Goal: Information Seeking & Learning: Learn about a topic

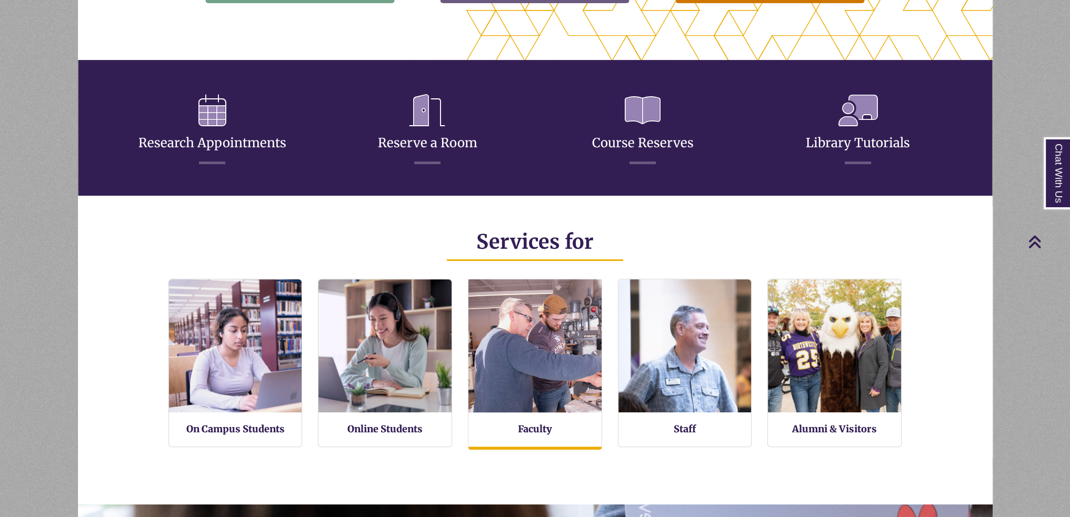
click at [502, 359] on img at bounding box center [535, 346] width 146 height 146
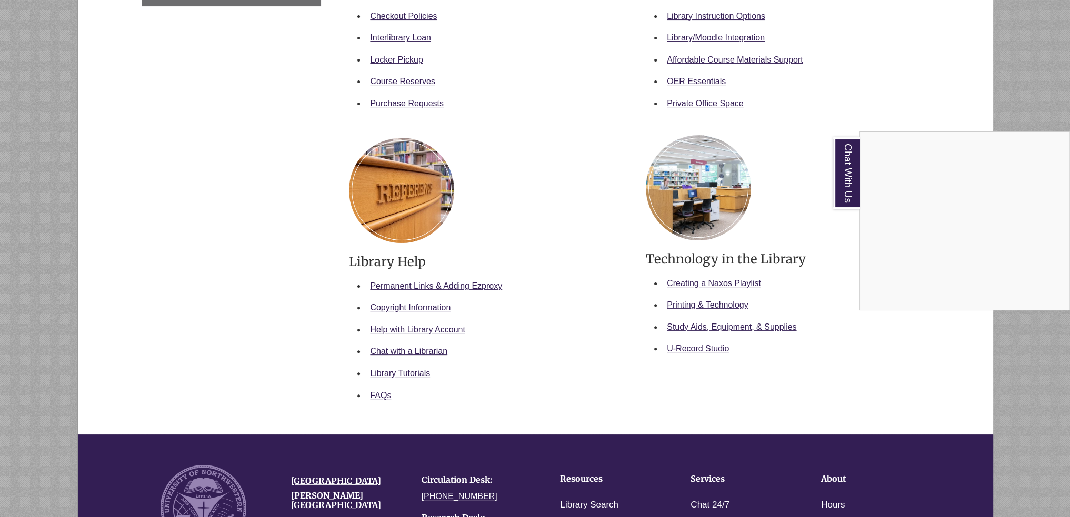
scroll to position [158, 0]
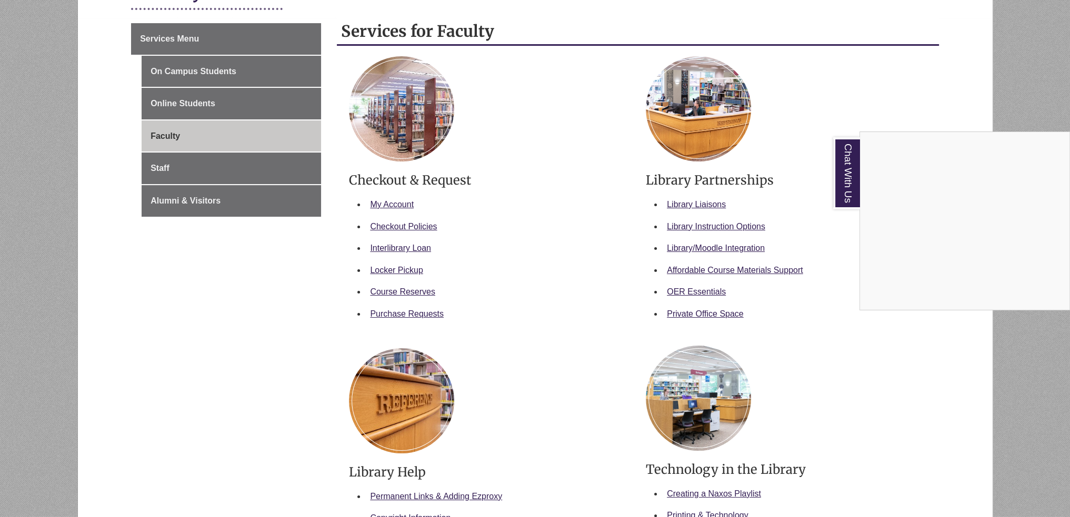
click at [492, 352] on div "Chat With Us" at bounding box center [535, 258] width 1070 height 517
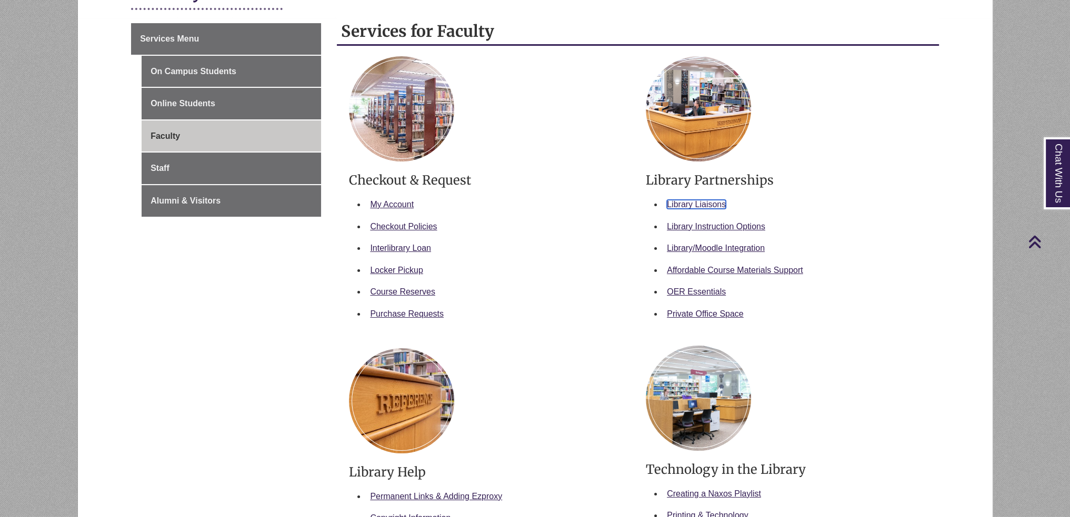
click at [708, 200] on link "Library Liaisons" at bounding box center [696, 204] width 59 height 9
click at [737, 252] on li "Library/Moodle Integration" at bounding box center [794, 248] width 264 height 22
click at [708, 229] on link "Library Instruction Options" at bounding box center [716, 226] width 98 height 9
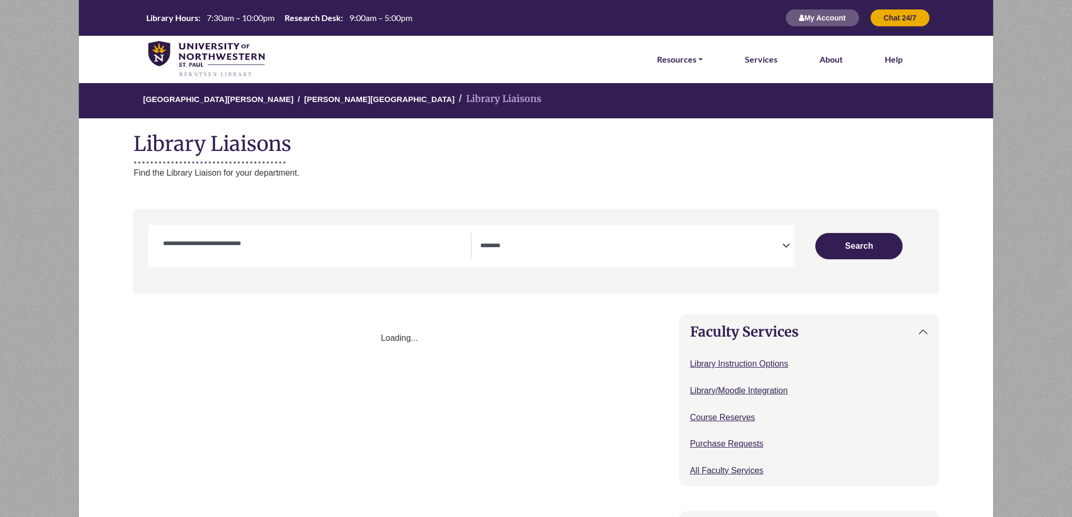
select select "Database Subject Filter"
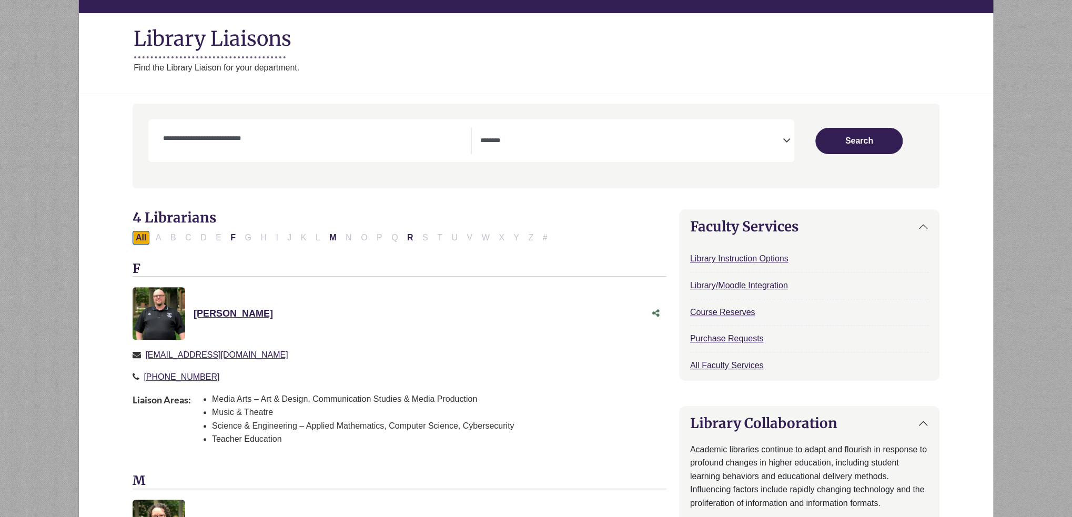
scroll to position [158, 0]
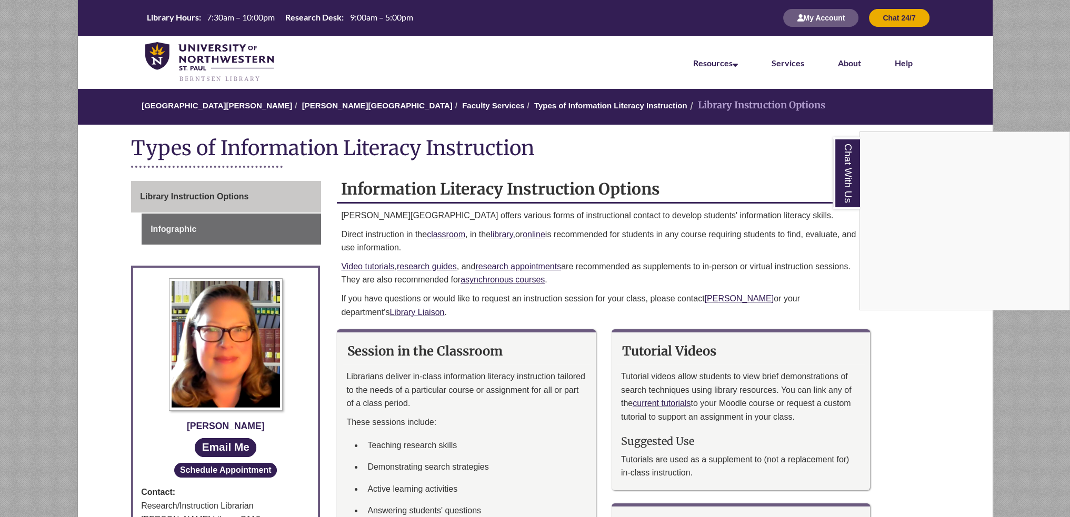
click at [576, 311] on div "Chat With Us" at bounding box center [535, 258] width 1070 height 517
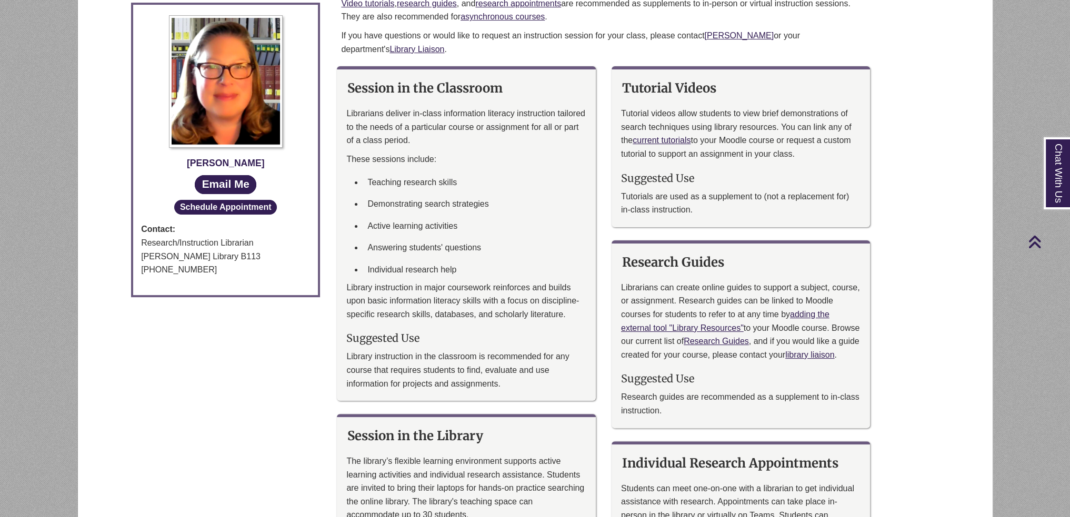
scroll to position [105, 0]
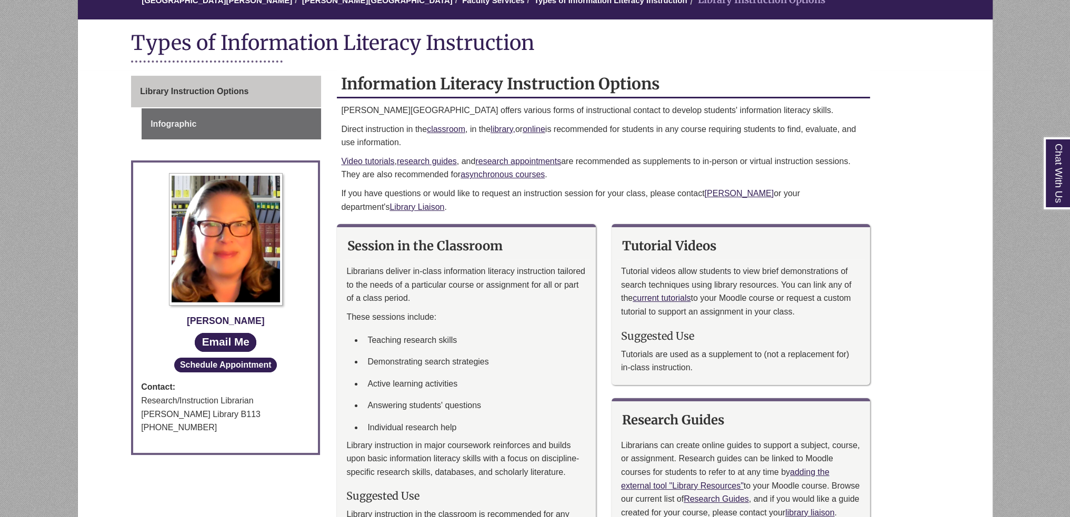
click at [249, 140] on div "Library Instruction Options Infographic [PERSON_NAME] Email Me Schedule Appoint…" at bounding box center [226, 271] width 190 height 390
click at [225, 111] on link "Infographic" at bounding box center [231, 124] width 179 height 32
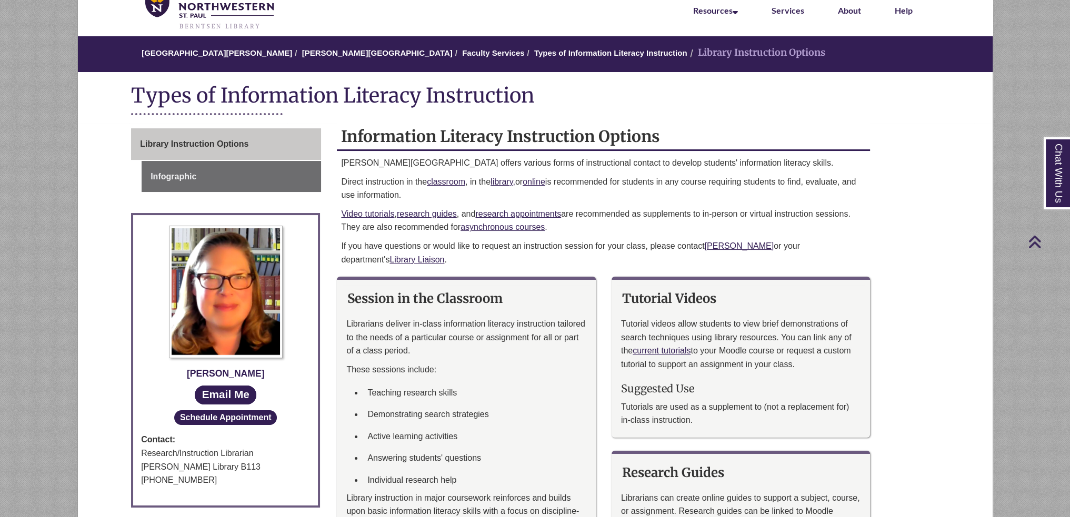
scroll to position [0, 0]
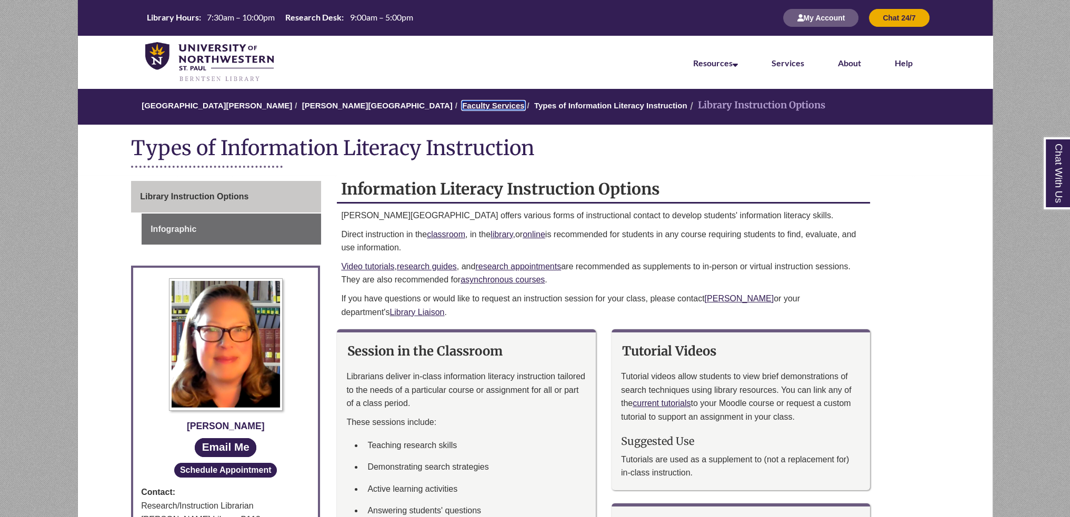
click at [462, 107] on link "Faculty Services" at bounding box center [493, 105] width 62 height 9
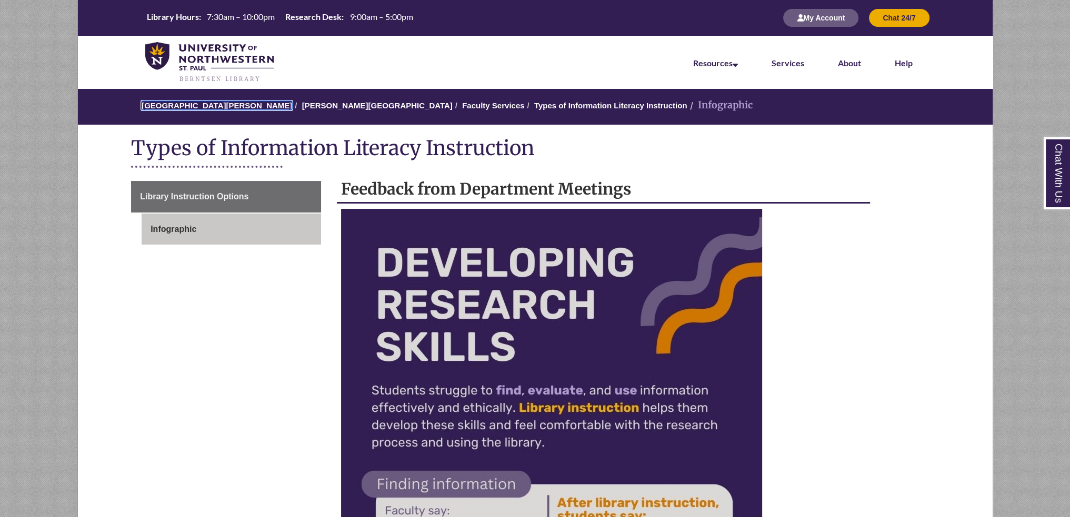
click at [225, 105] on link "[GEOGRAPHIC_DATA][PERSON_NAME]" at bounding box center [217, 105] width 150 height 9
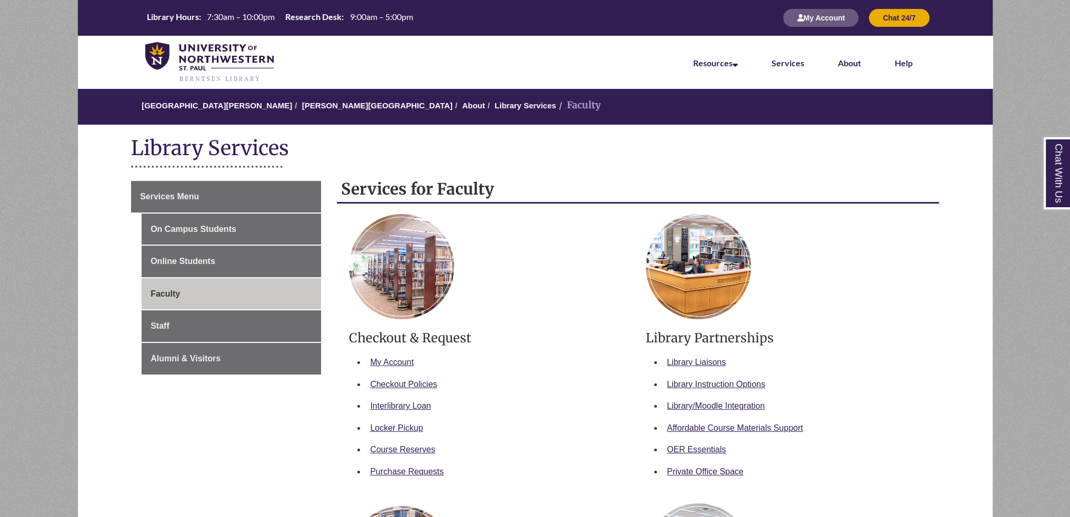
scroll to position [263, 0]
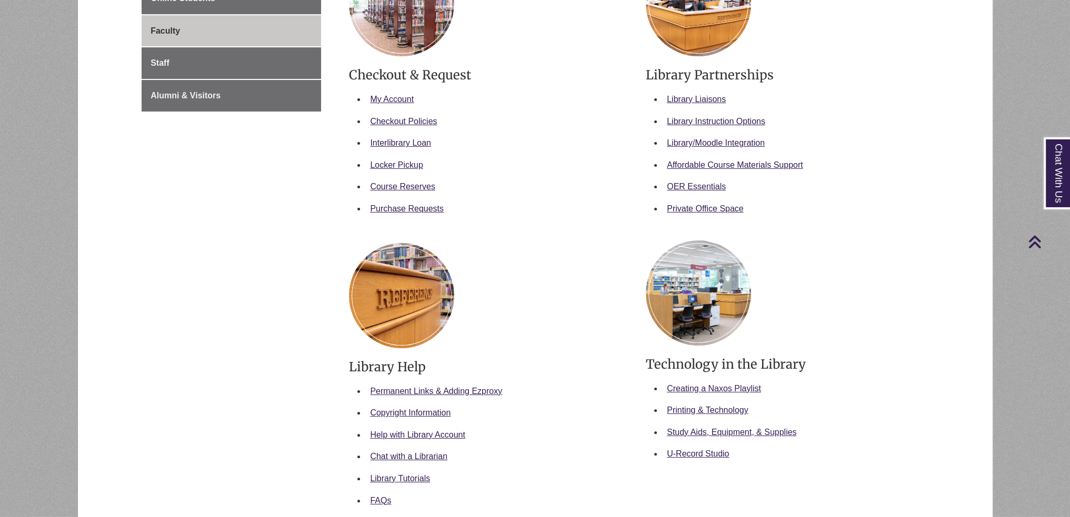
click at [398, 482] on li "Library Tutorials" at bounding box center [498, 479] width 264 height 22
click at [399, 479] on link "Library Tutorials" at bounding box center [400, 478] width 60 height 9
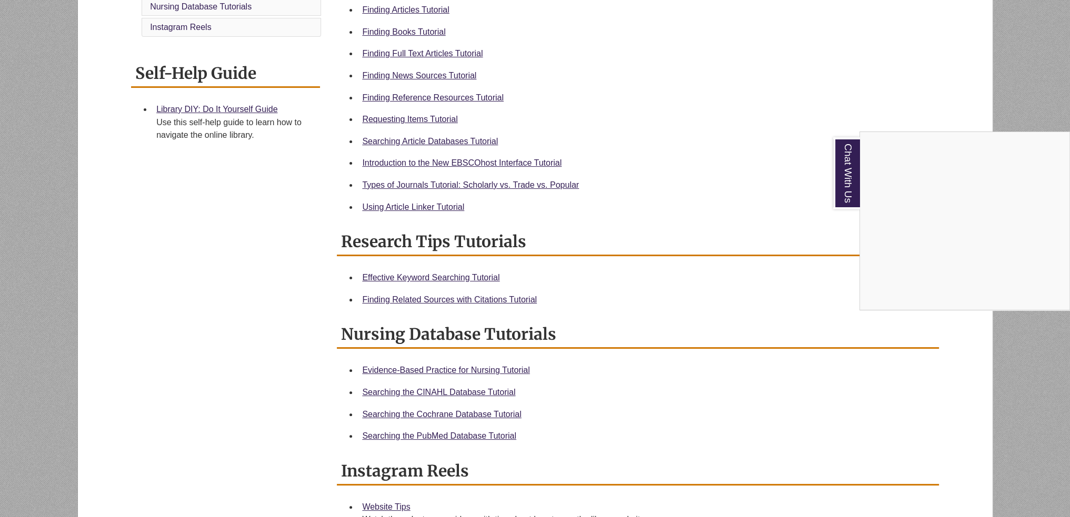
scroll to position [158, 0]
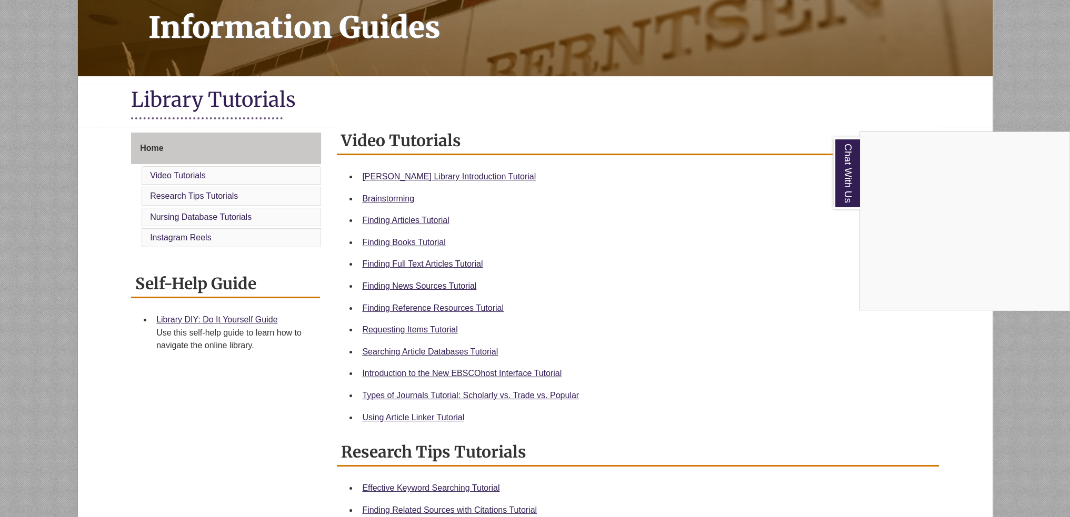
click at [767, 284] on div "Chat With Us" at bounding box center [535, 258] width 1070 height 517
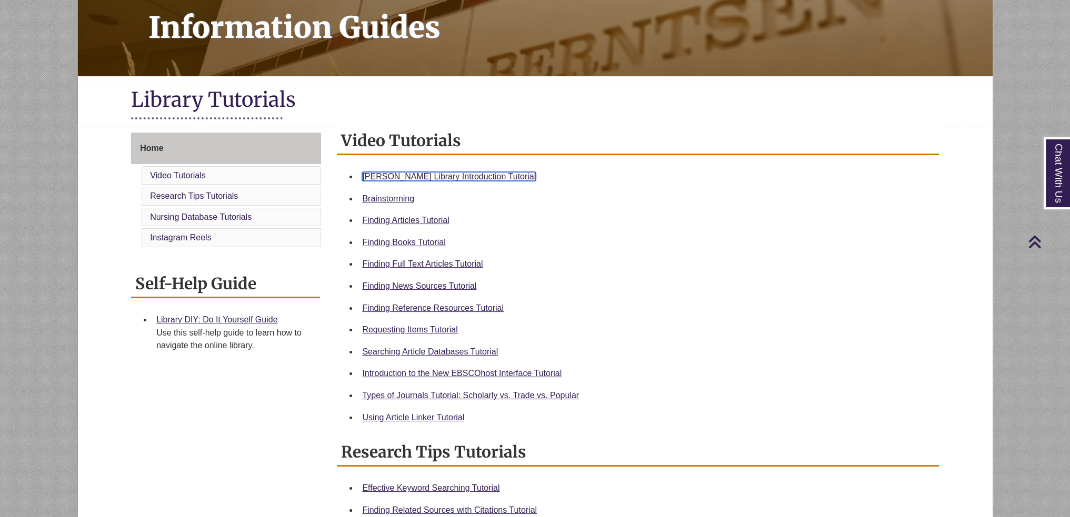
click at [462, 175] on link "Berntsen Library Introduction Tutorial" at bounding box center [449, 176] width 174 height 9
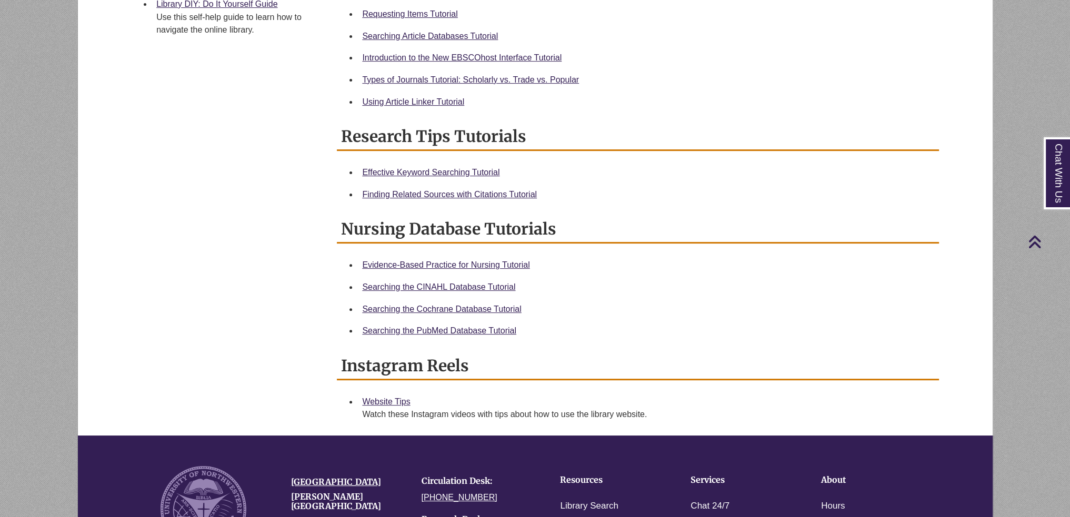
scroll to position [421, 0]
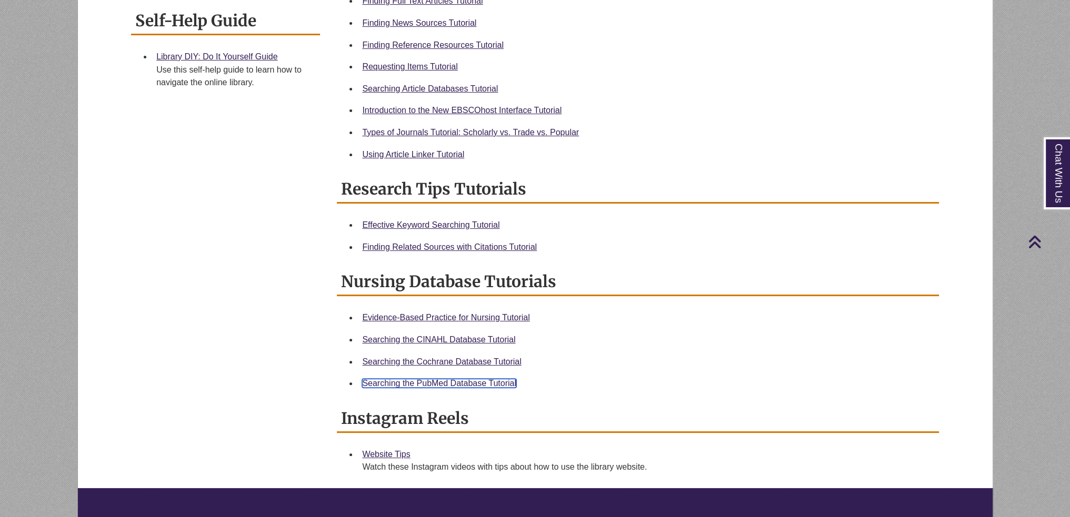
click at [453, 379] on link "Searching the PubMed Database Tutorial" at bounding box center [439, 383] width 154 height 9
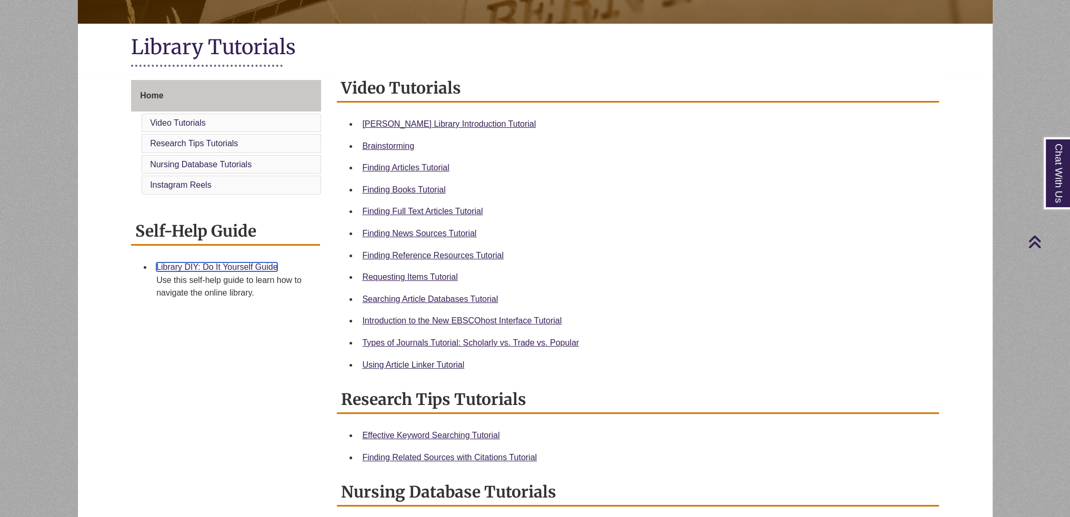
click at [201, 265] on link "Library DIY: Do It Yourself Guide" at bounding box center [216, 267] width 121 height 9
click at [224, 266] on link "Library DIY: Do It Yourself Guide" at bounding box center [216, 267] width 121 height 9
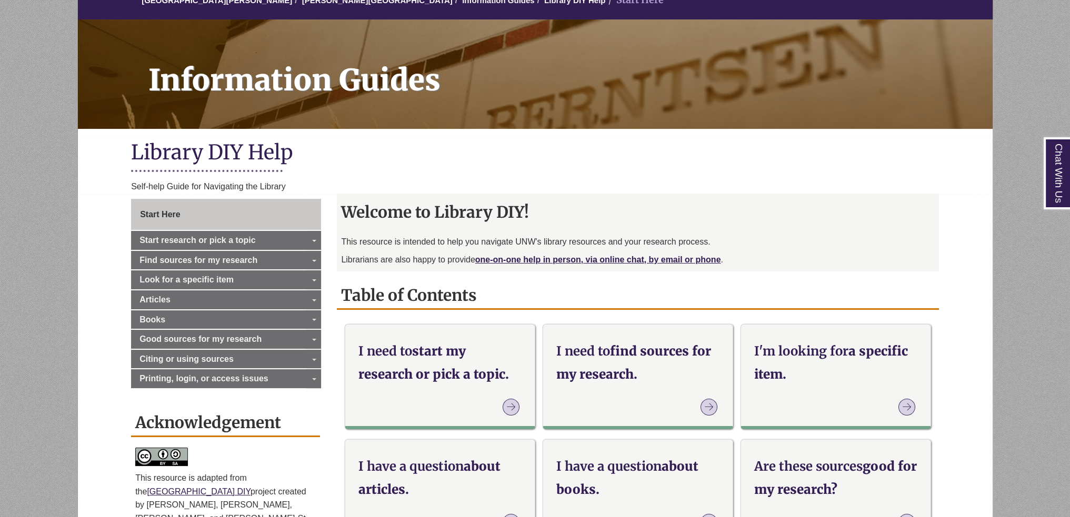
scroll to position [158, 0]
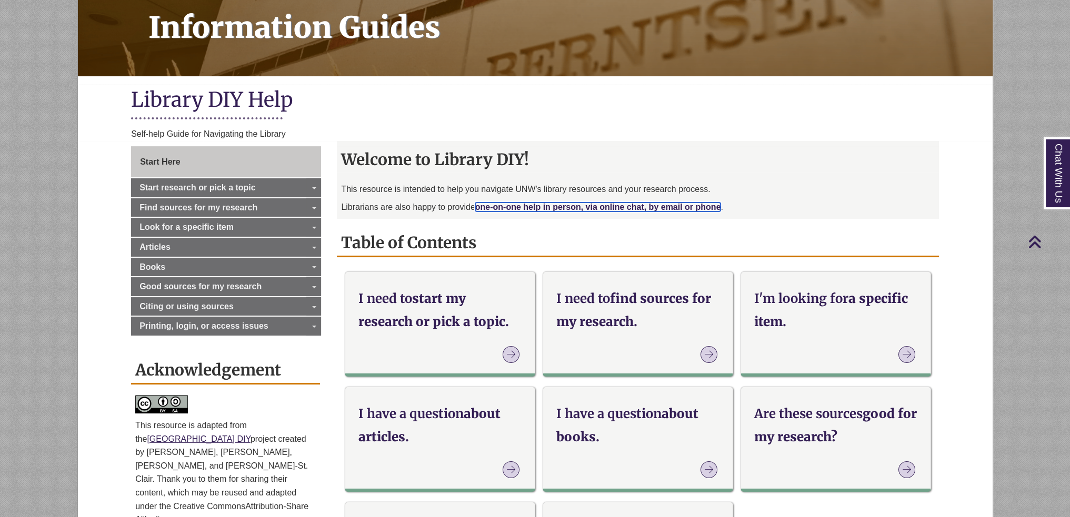
click at [518, 208] on link "one-on-one help in person, via online chat, by email or phone" at bounding box center [598, 207] width 246 height 9
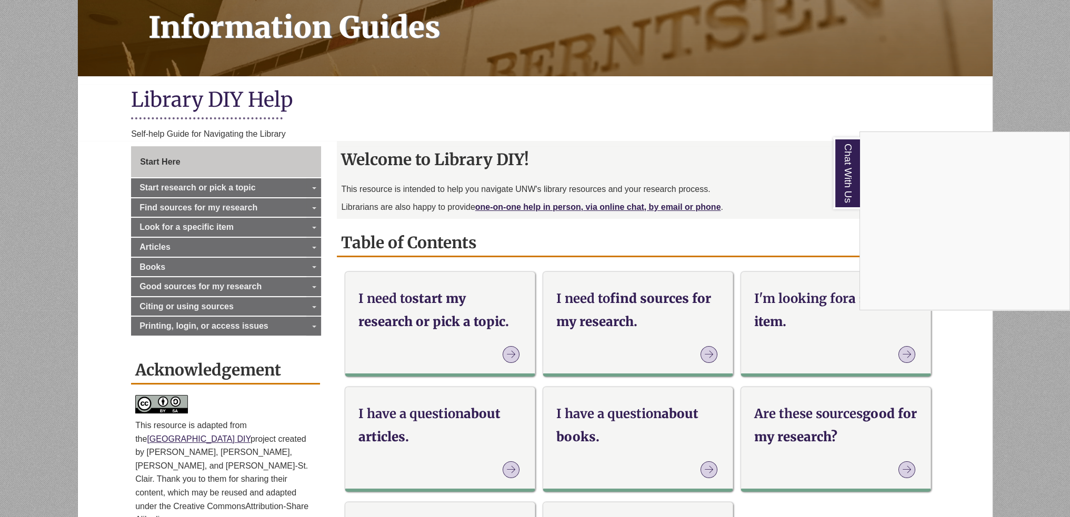
click at [435, 354] on div "Chat With Us" at bounding box center [535, 258] width 1070 height 517
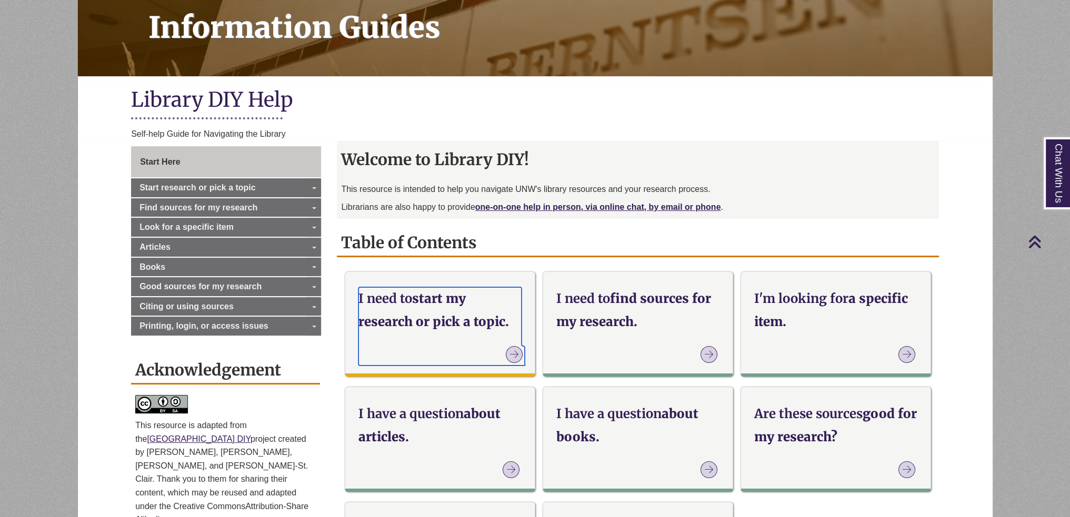
click at [425, 298] on h3 "I need to start my research or pick a topic." at bounding box center [439, 309] width 163 height 45
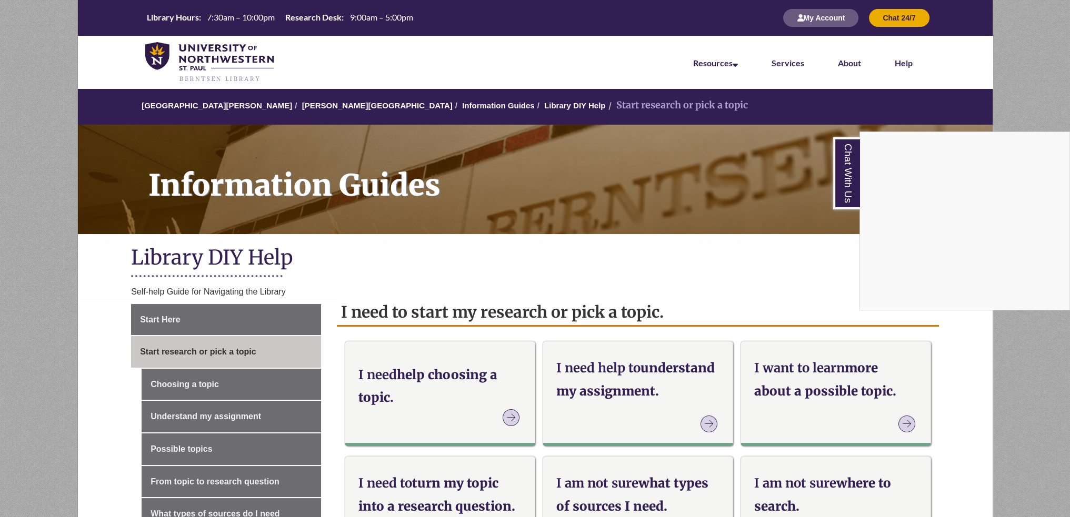
click at [378, 401] on div "Chat With Us" at bounding box center [535, 258] width 1070 height 517
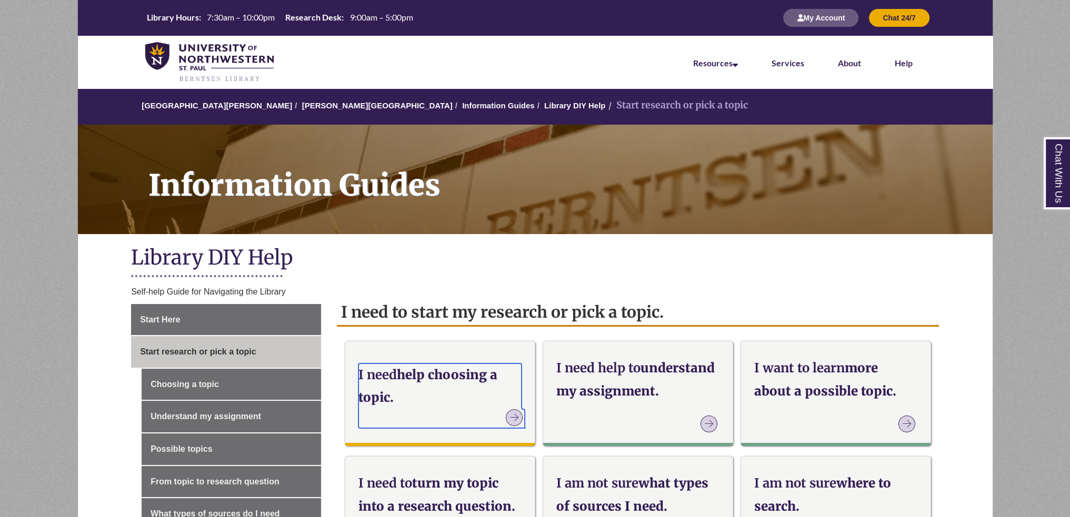
click at [378, 401] on h3 "I need help choosing a topic." at bounding box center [439, 386] width 163 height 45
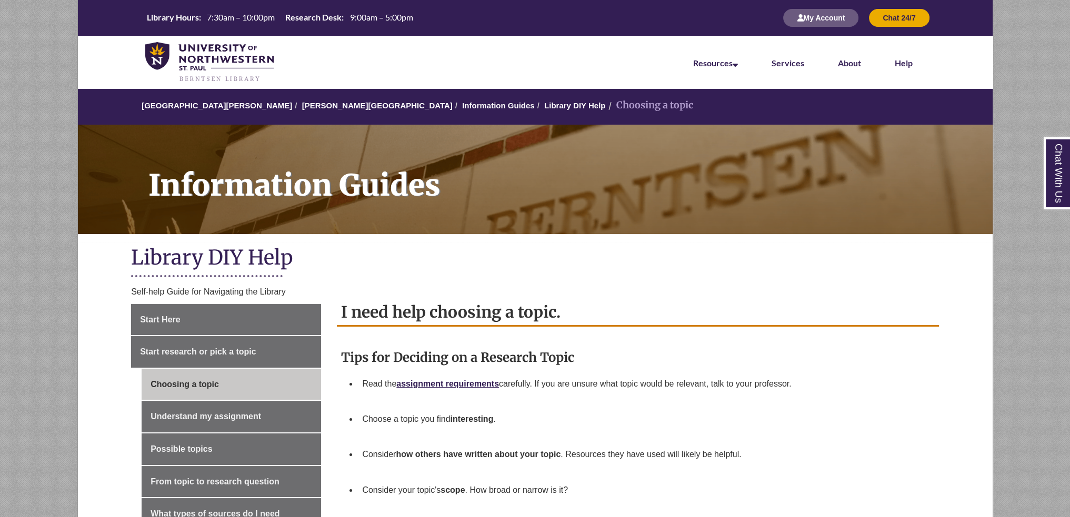
scroll to position [158, 0]
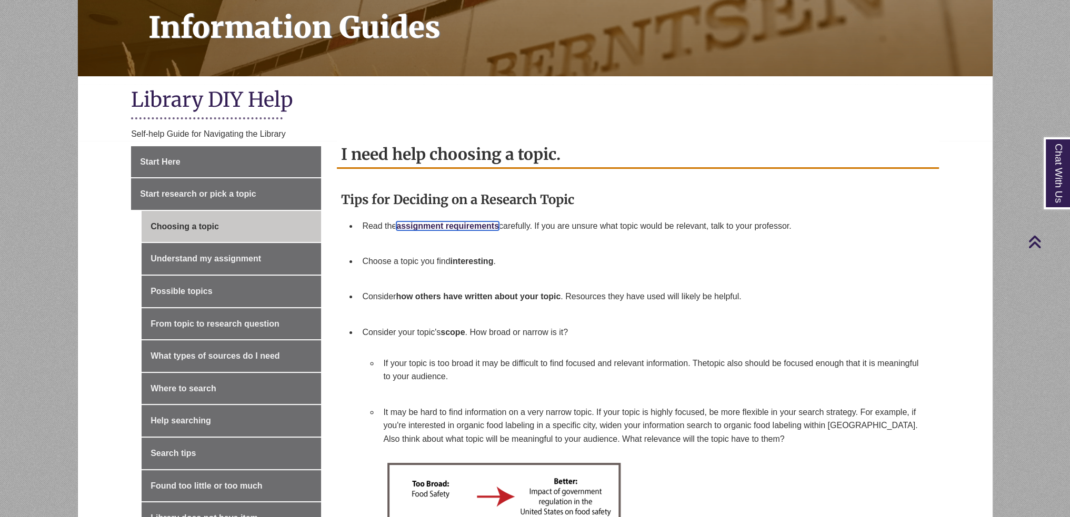
click at [481, 221] on strong "assignment requirements" at bounding box center [447, 225] width 103 height 9
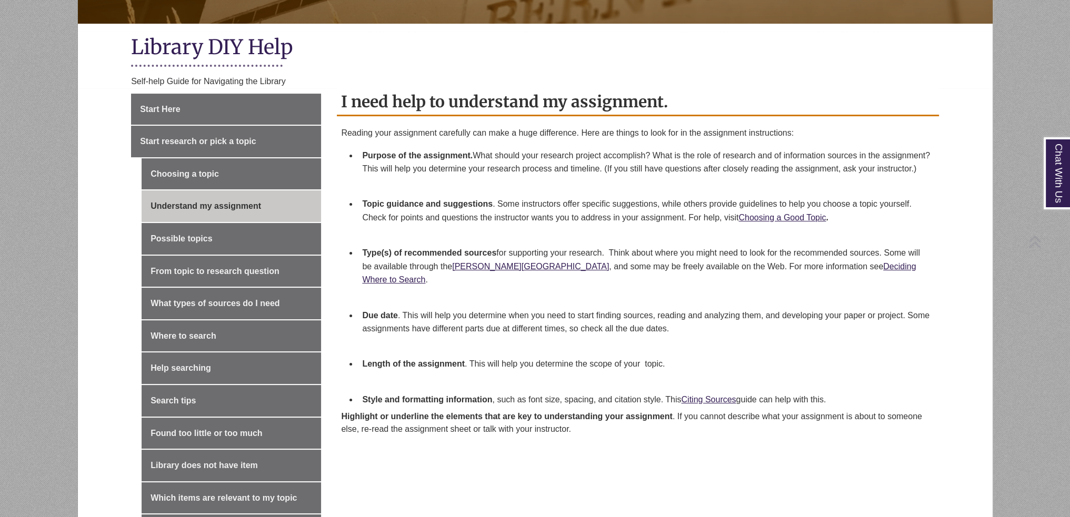
scroll to position [263, 0]
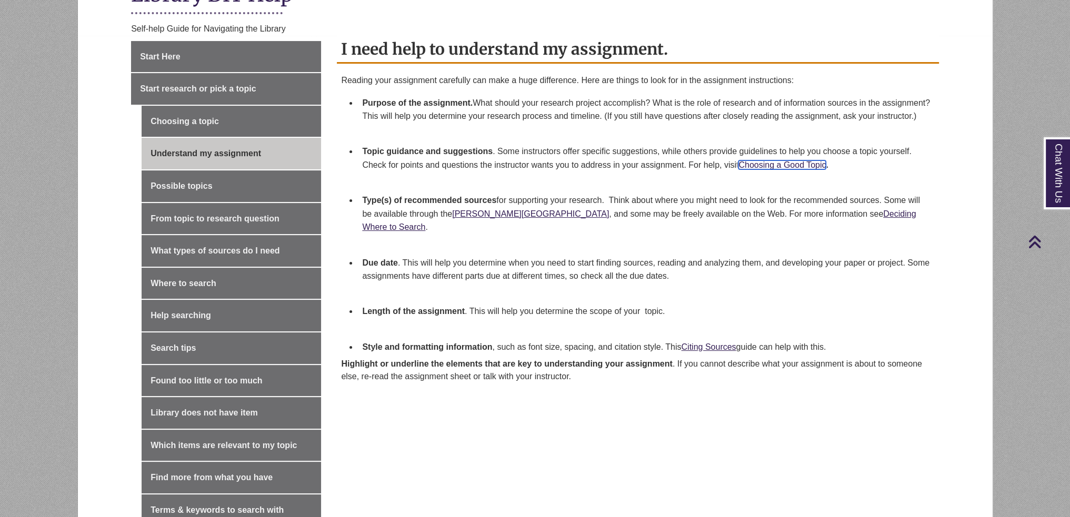
click at [764, 169] on link "Choosing a Good Topic" at bounding box center [781, 164] width 87 height 9
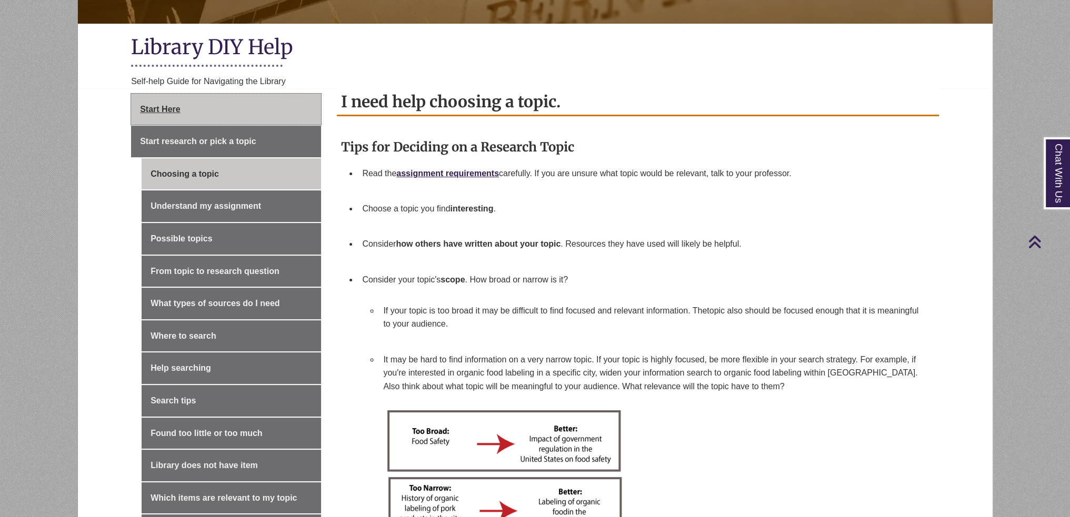
scroll to position [421, 0]
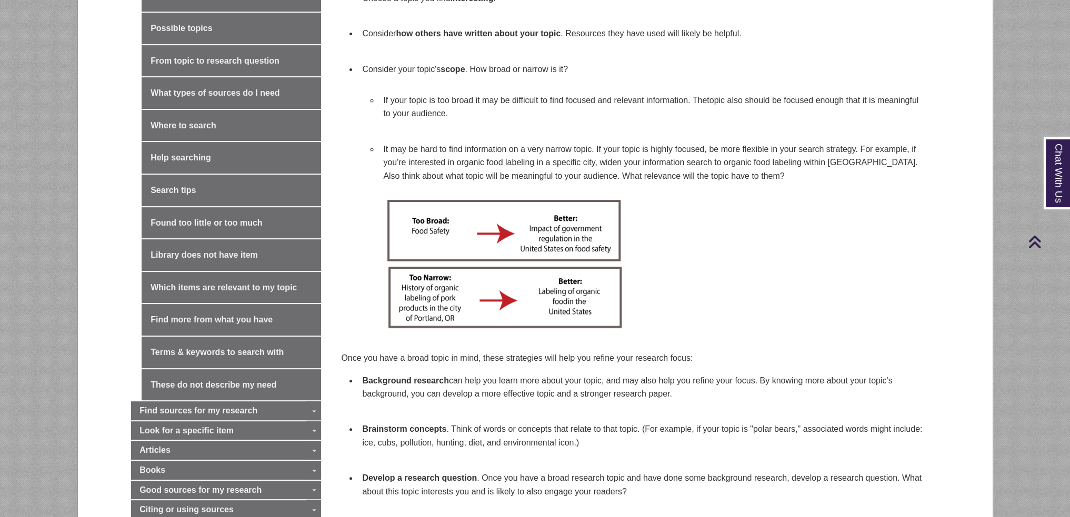
click at [452, 231] on img at bounding box center [503, 229] width 240 height 67
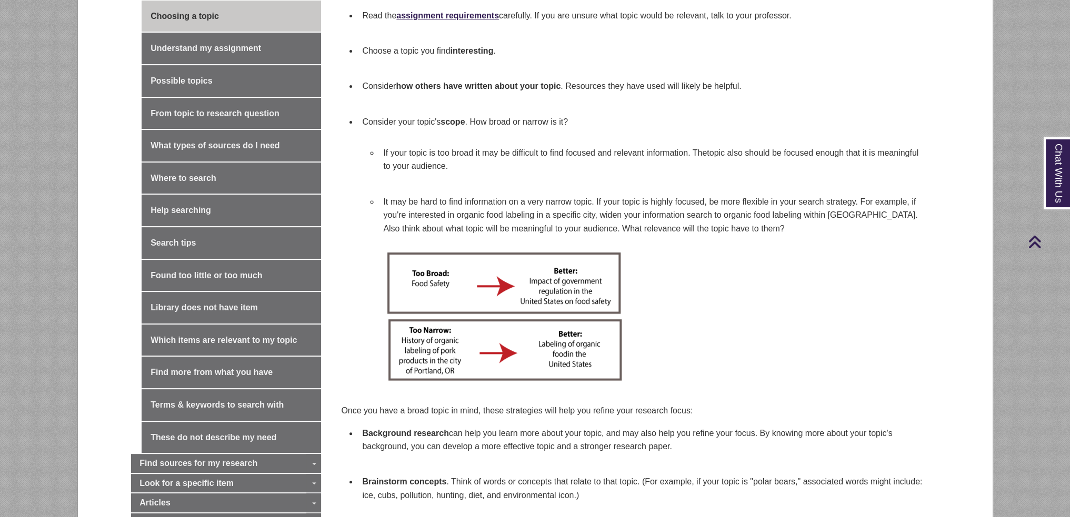
drag, startPoint x: 451, startPoint y: 260, endPoint x: 447, endPoint y: 265, distance: 6.3
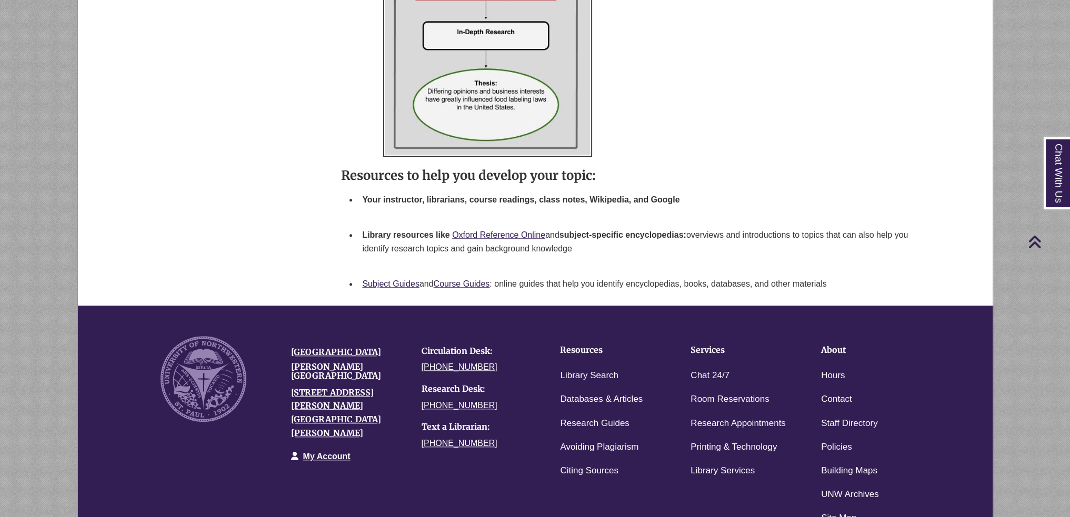
scroll to position [1382, 0]
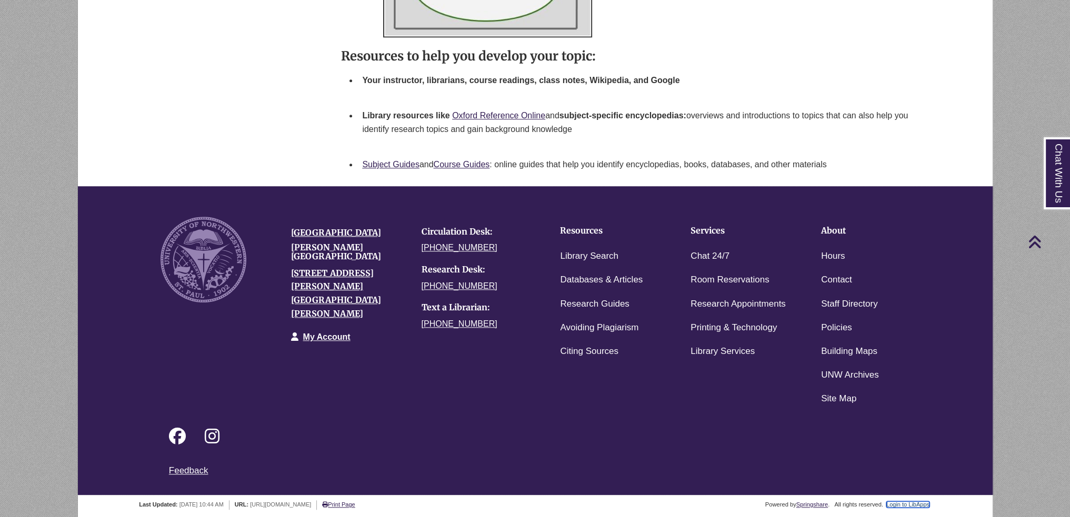
click at [912, 502] on link "Login to LibApps" at bounding box center [907, 504] width 43 height 6
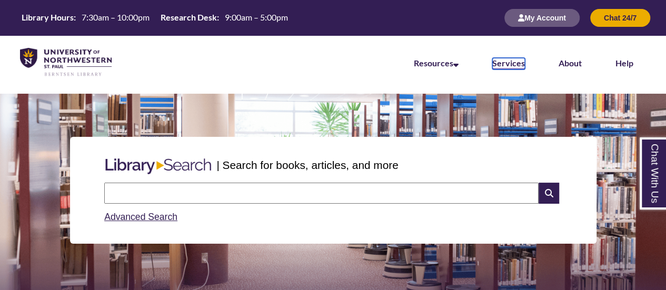
click at [499, 64] on link "Services" at bounding box center [508, 64] width 33 height 12
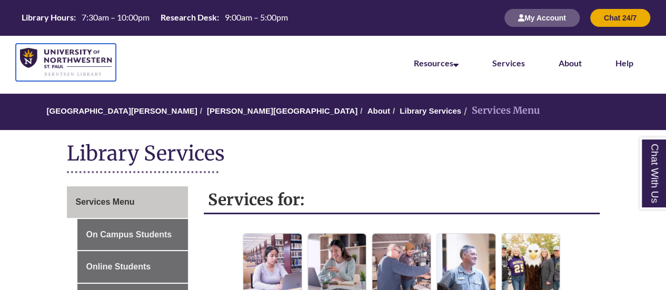
click at [82, 62] on img at bounding box center [66, 62] width 92 height 29
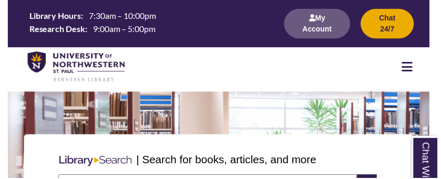
scroll to position [5, 5]
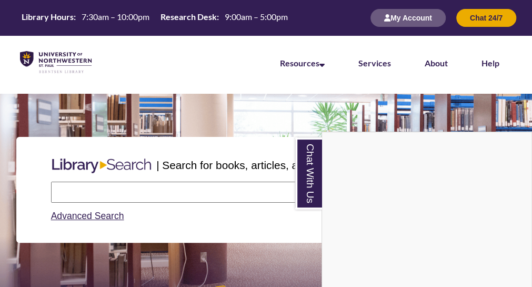
click at [293, 261] on div "Chat With Us" at bounding box center [266, 143] width 532 height 287
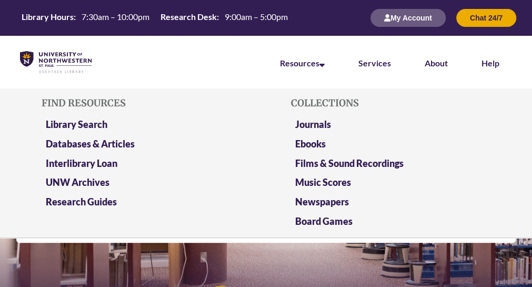
click at [328, 67] on li "Resources Find Resources Library Search Databases & Articles Interlibrary Loan …" at bounding box center [302, 62] width 78 height 53
click at [323, 124] on link "Journals" at bounding box center [313, 124] width 36 height 13
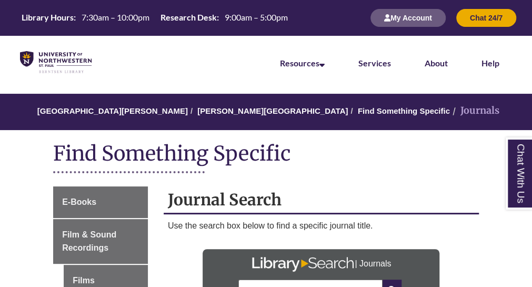
scroll to position [105, 0]
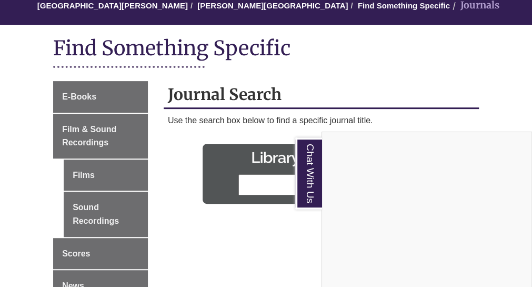
drag, startPoint x: 277, startPoint y: 235, endPoint x: 276, endPoint y: 225, distance: 10.1
click at [276, 236] on div "Chat With Us" at bounding box center [266, 143] width 532 height 287
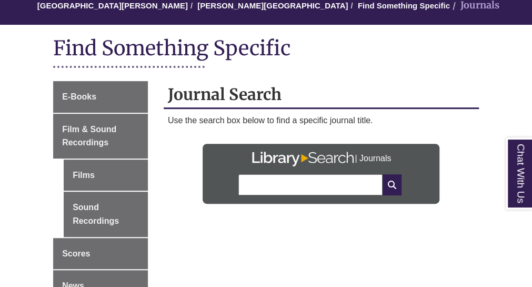
click at [271, 187] on input "text" at bounding box center [310, 184] width 144 height 21
drag, startPoint x: 327, startPoint y: 187, endPoint x: 224, endPoint y: 188, distance: 103.6
click at [224, 188] on div "**********" at bounding box center [321, 174] width 237 height 60
type input "**********"
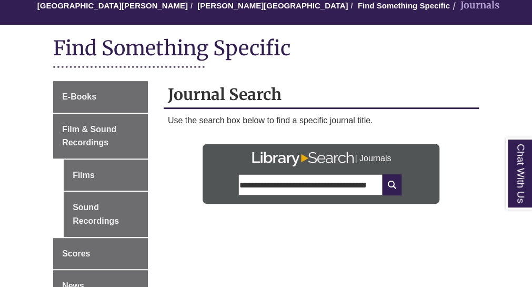
click at [307, 230] on div "**********" at bounding box center [321, 156] width 315 height 150
click at [392, 187] on icon at bounding box center [391, 184] width 19 height 21
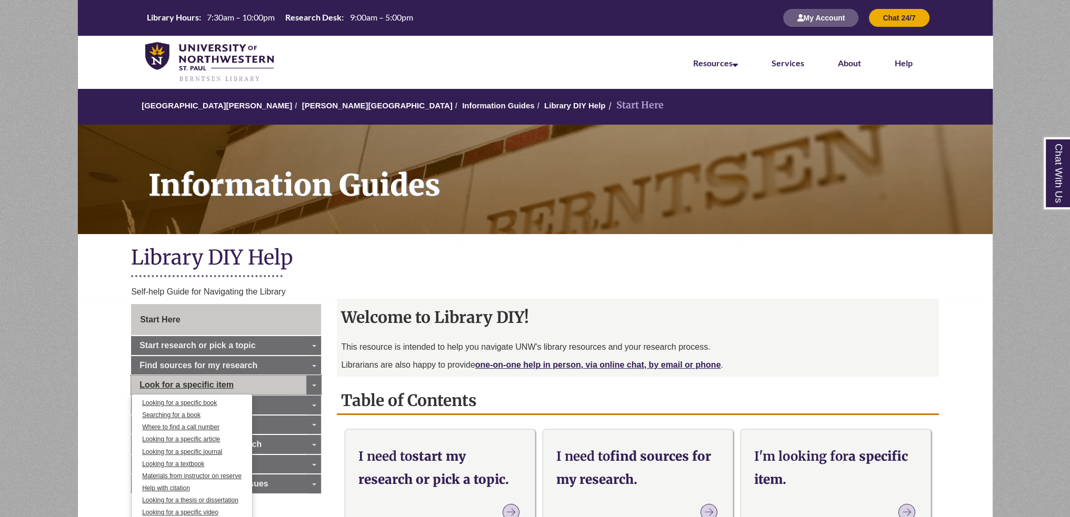
scroll to position [158, 0]
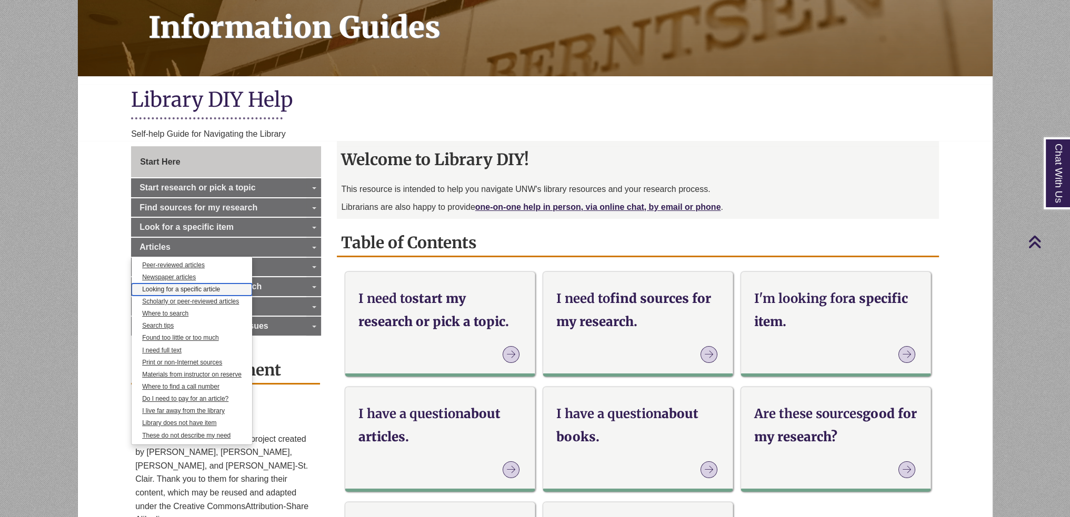
click at [182, 285] on link "Looking for a specific article" at bounding box center [192, 290] width 120 height 12
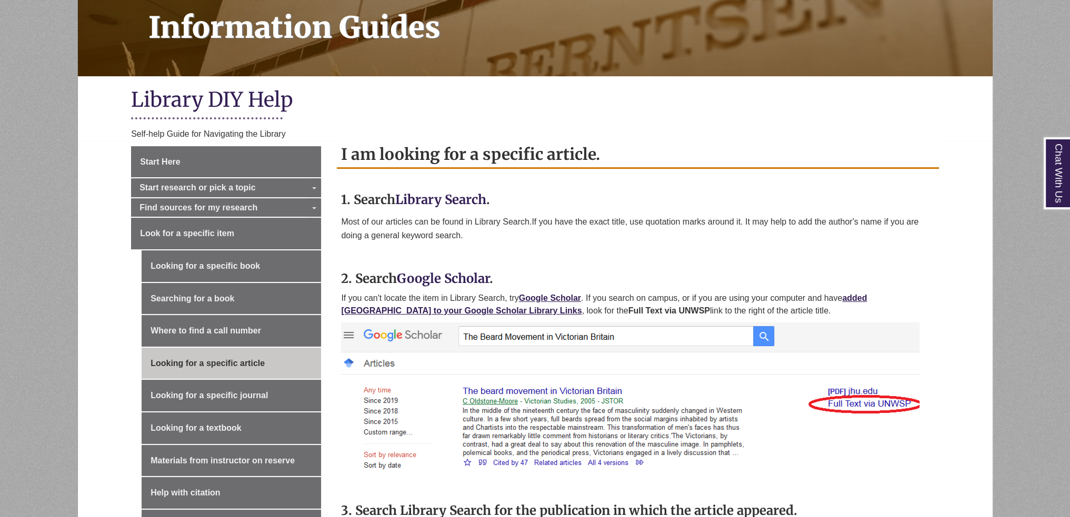
scroll to position [210, 0]
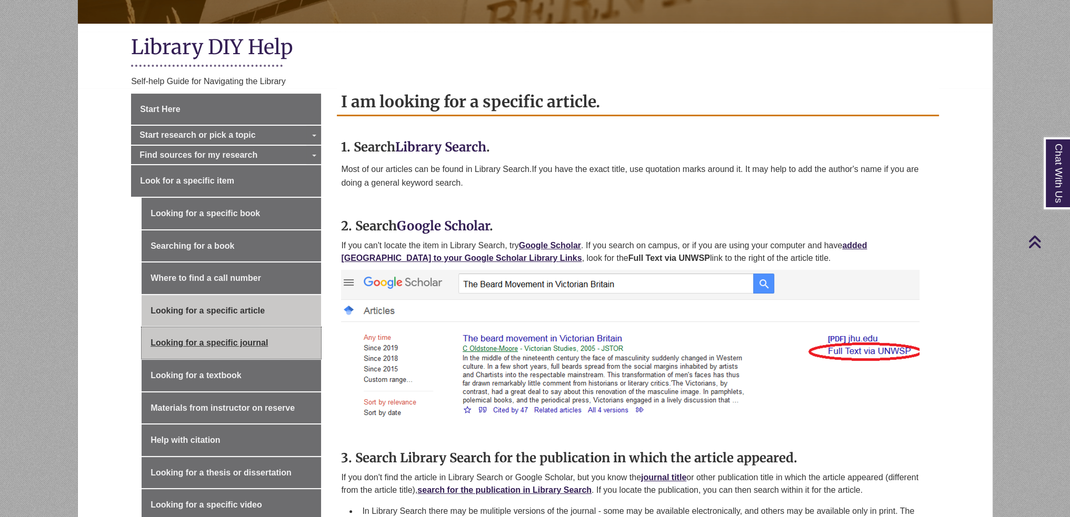
click at [240, 336] on link "Looking for a specific journal" at bounding box center [231, 343] width 179 height 32
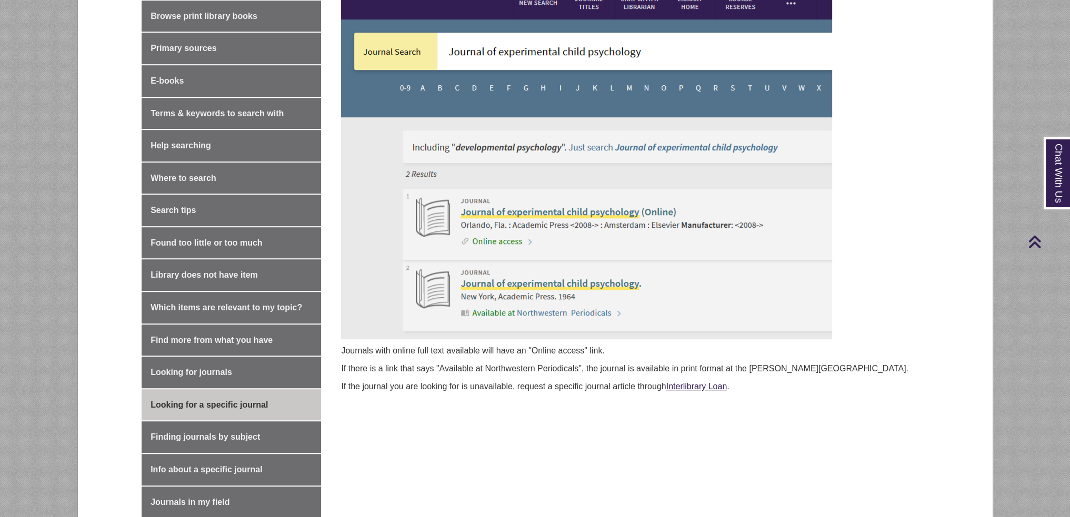
scroll to position [737, 0]
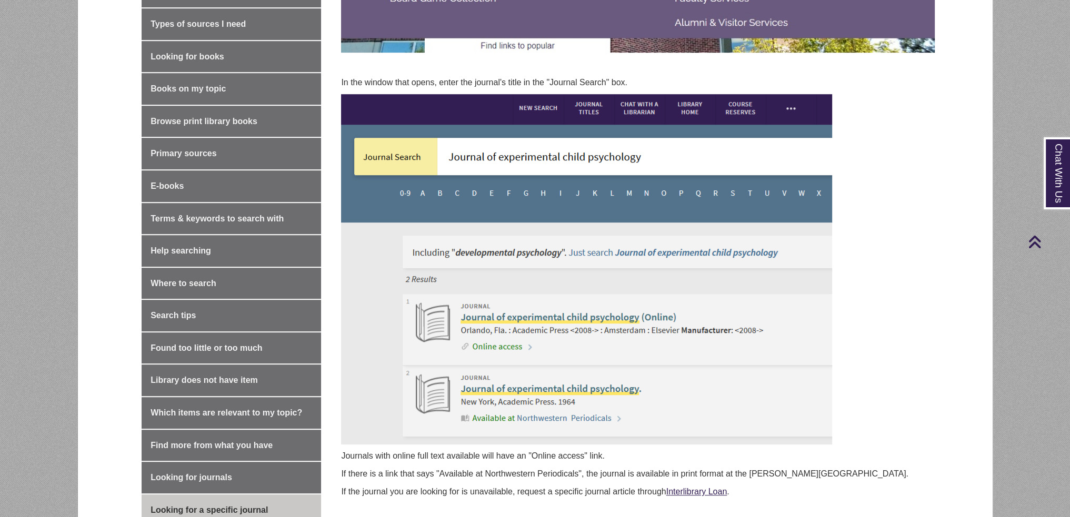
drag, startPoint x: 389, startPoint y: 271, endPoint x: 372, endPoint y: 194, distance: 79.1
click at [372, 194] on img at bounding box center [586, 269] width 491 height 350
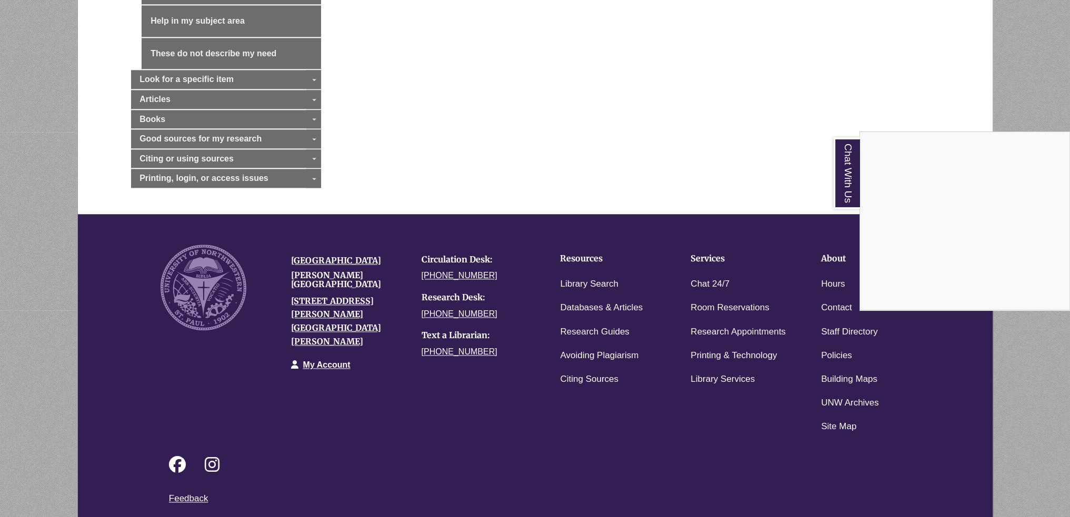
scroll to position [1858, 0]
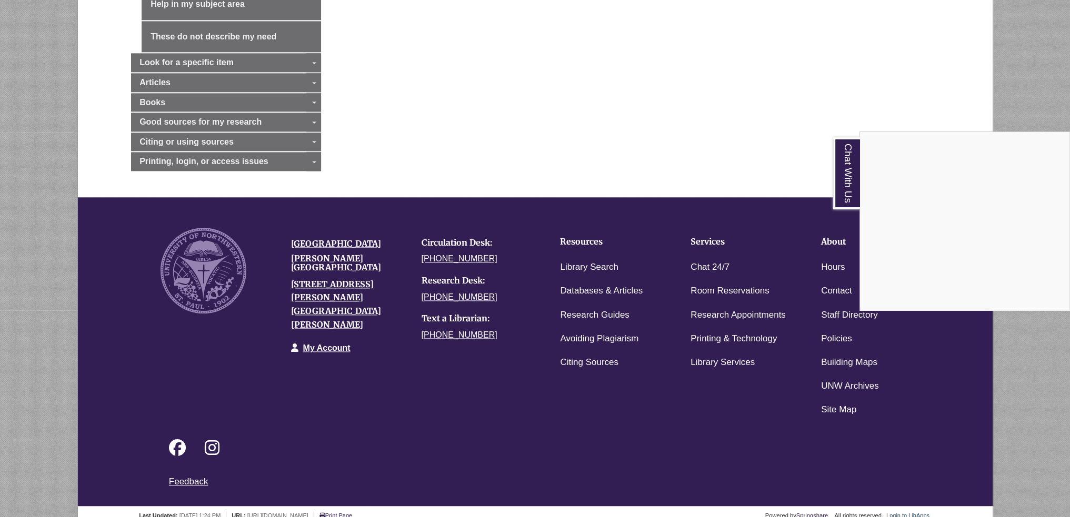
click at [902, 500] on div "Chat With Us" at bounding box center [535, 258] width 1070 height 517
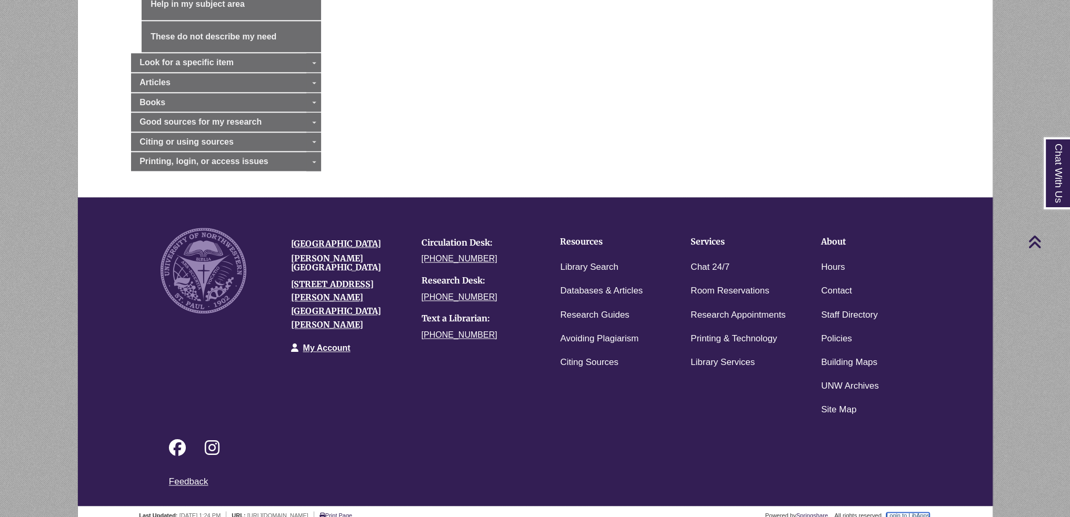
click at [902, 512] on link "Login to LibApps" at bounding box center [907, 515] width 43 height 6
